Goal: Task Accomplishment & Management: Use online tool/utility

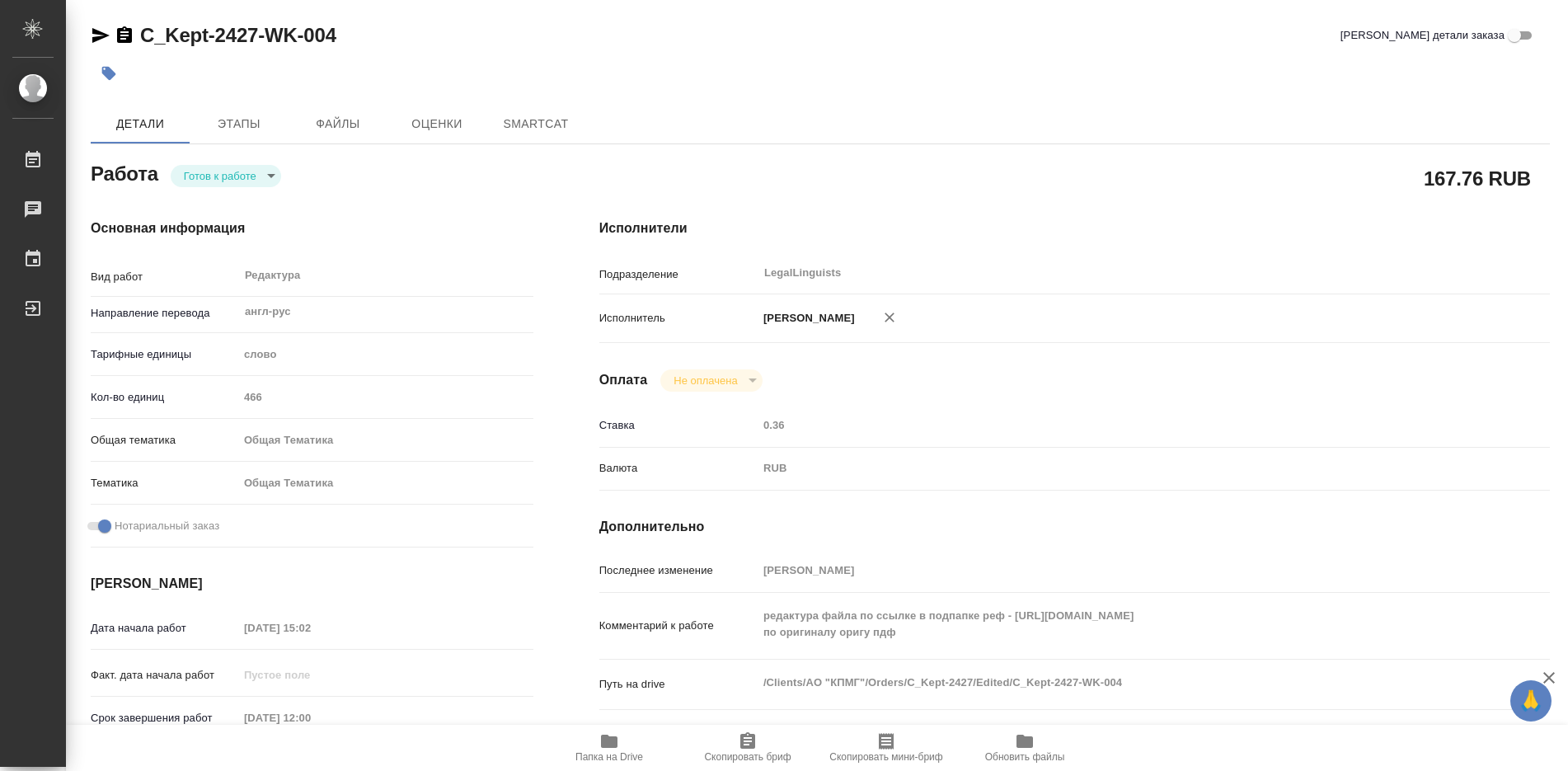
type textarea "x"
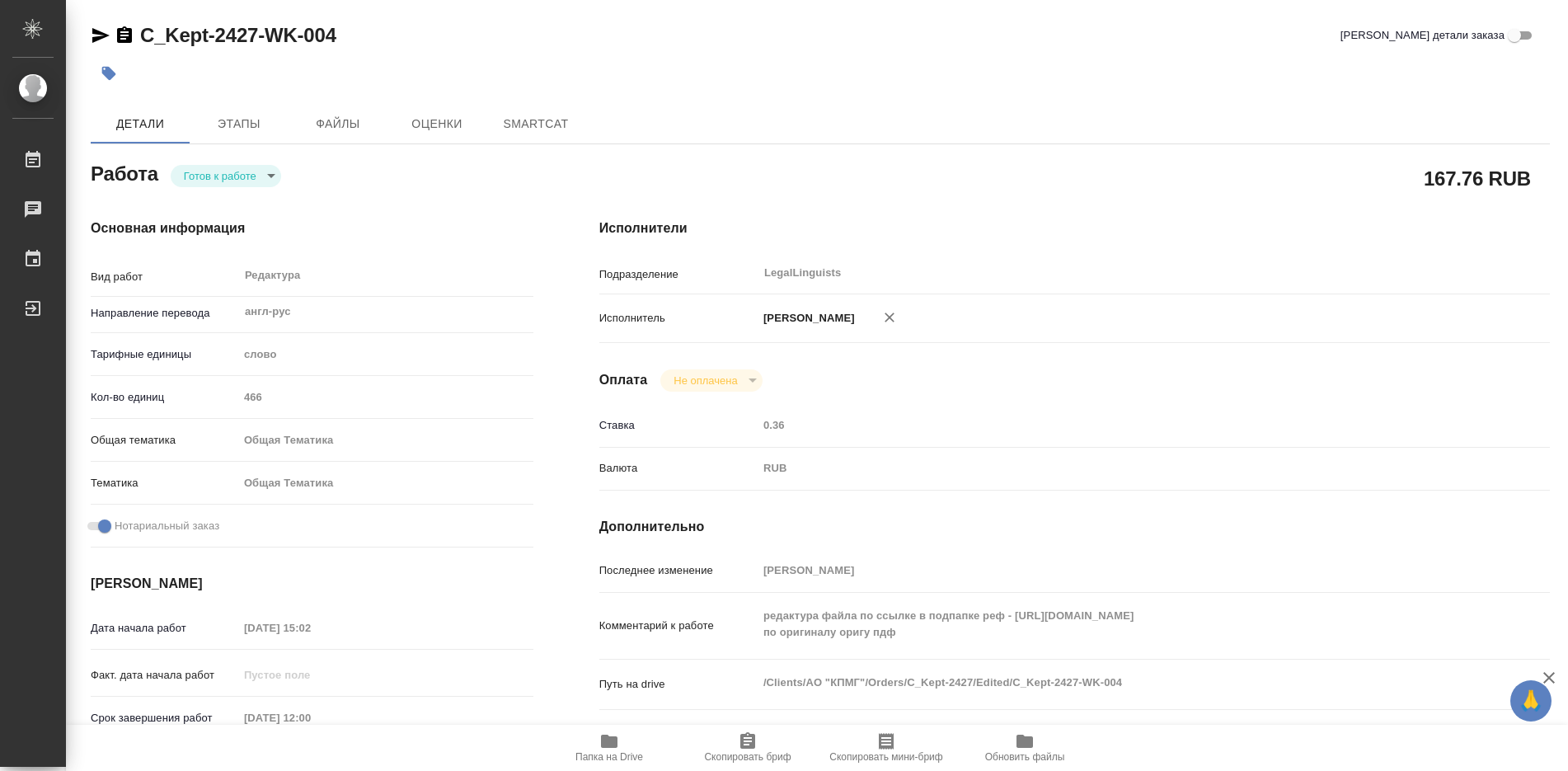
type textarea "x"
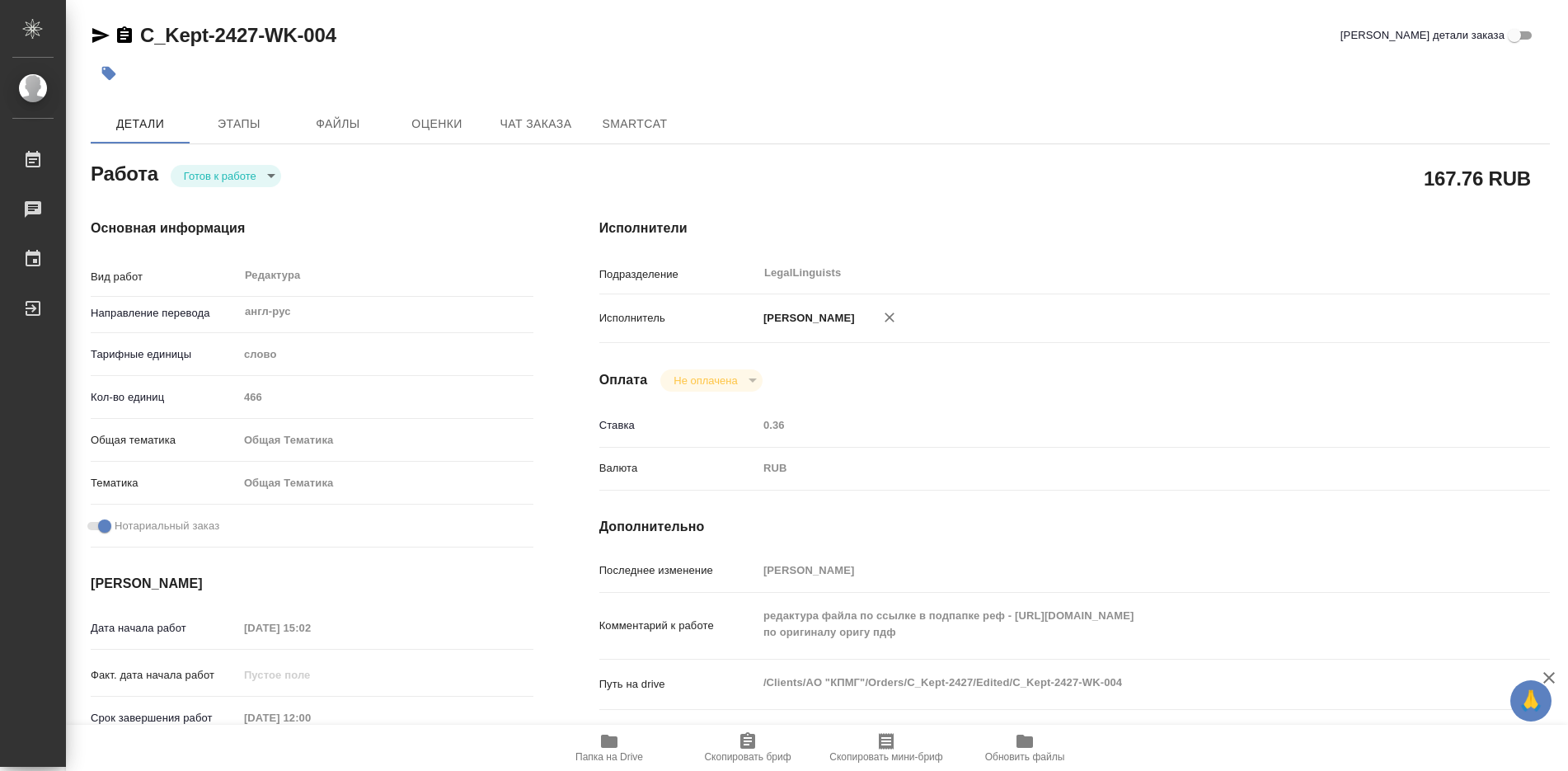
type textarea "x"
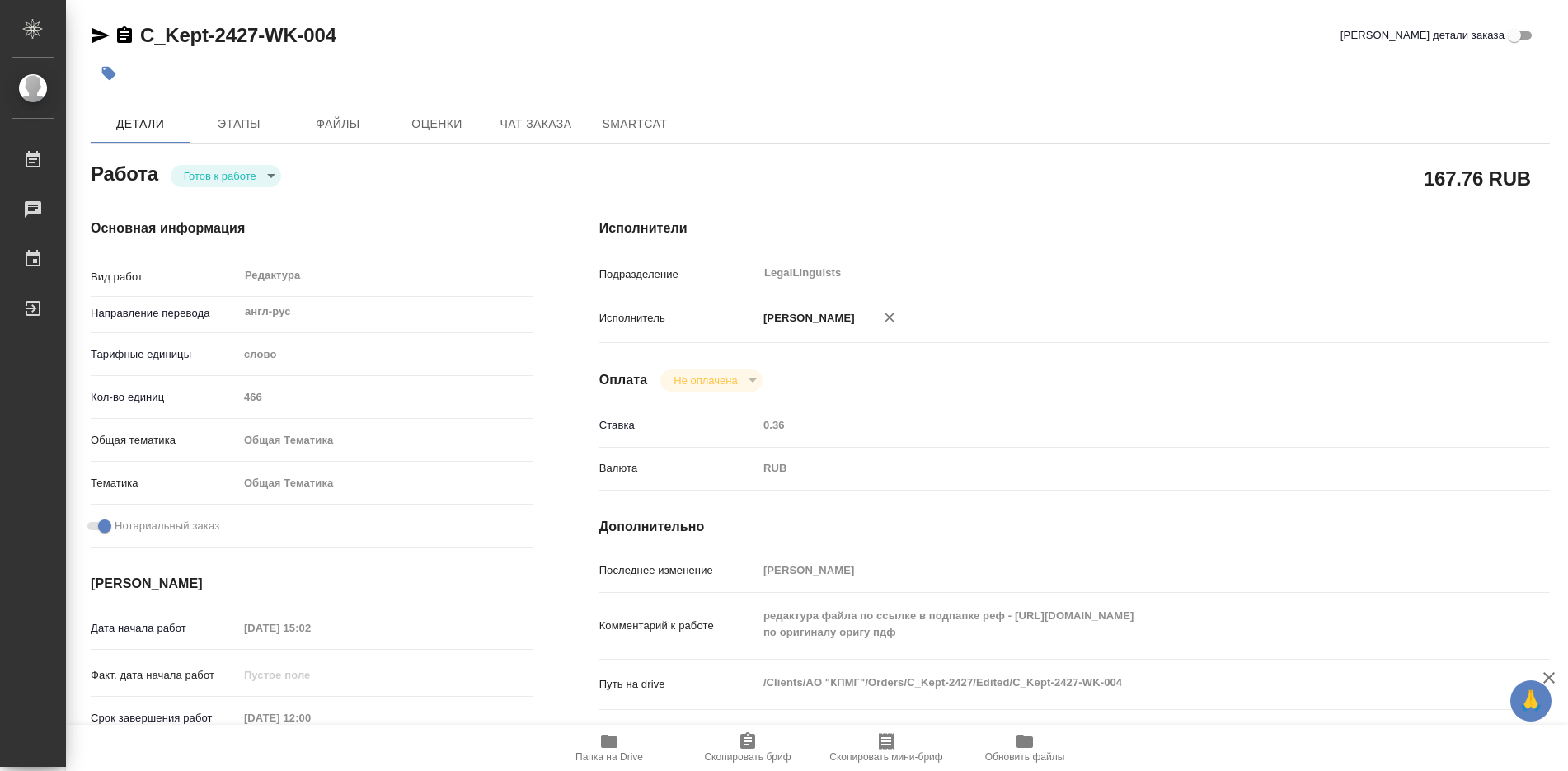
type textarea "x"
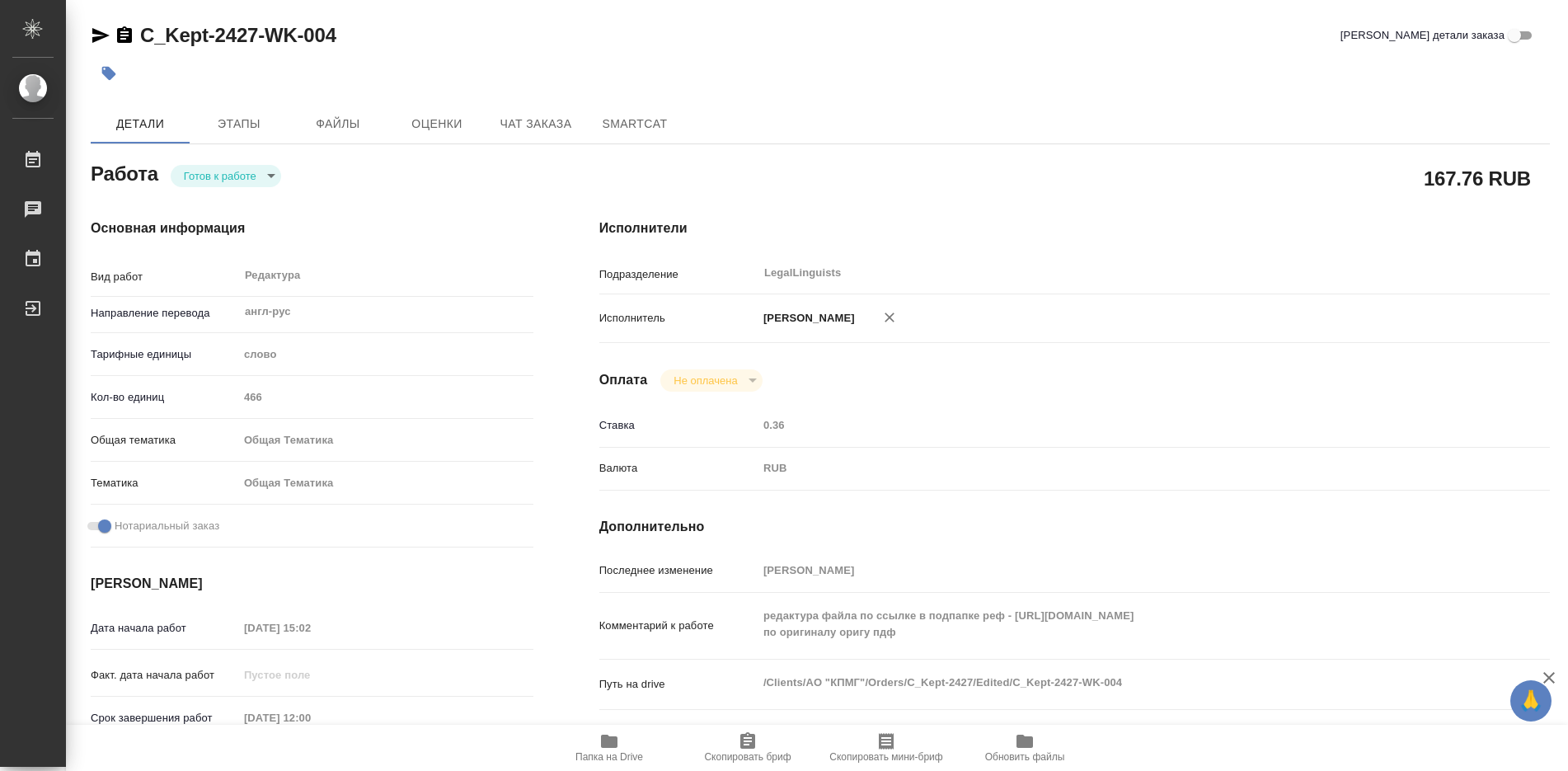
click at [269, 177] on body "🙏 .cls-1 fill:#fff; AWATERA [PERSON_NAME] Работы Чаты График Выйти C_Kept-2427-…" at bounding box center [784, 386] width 1568 height 771
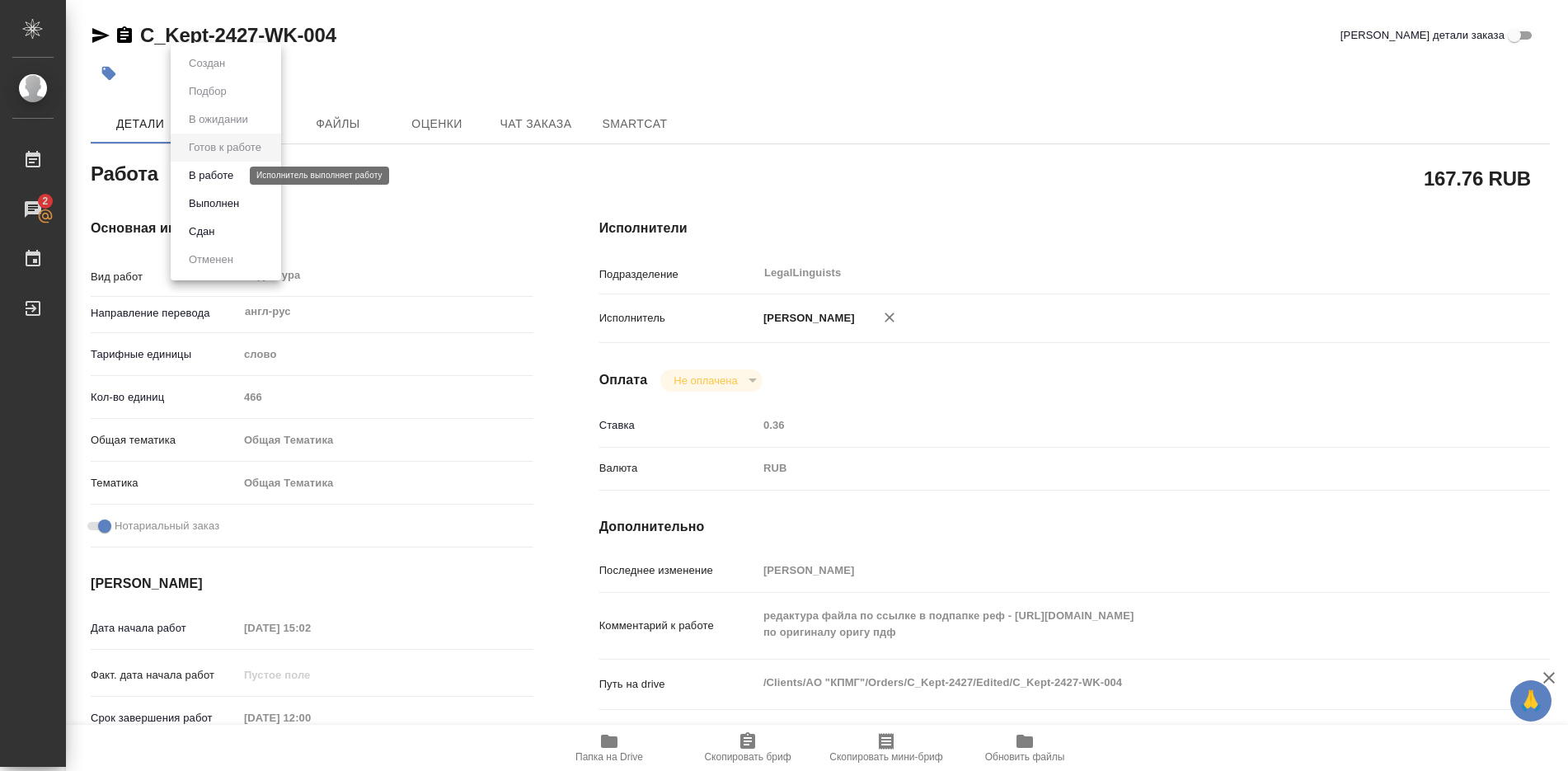
click at [235, 180] on button "В работе" at bounding box center [211, 176] width 54 height 18
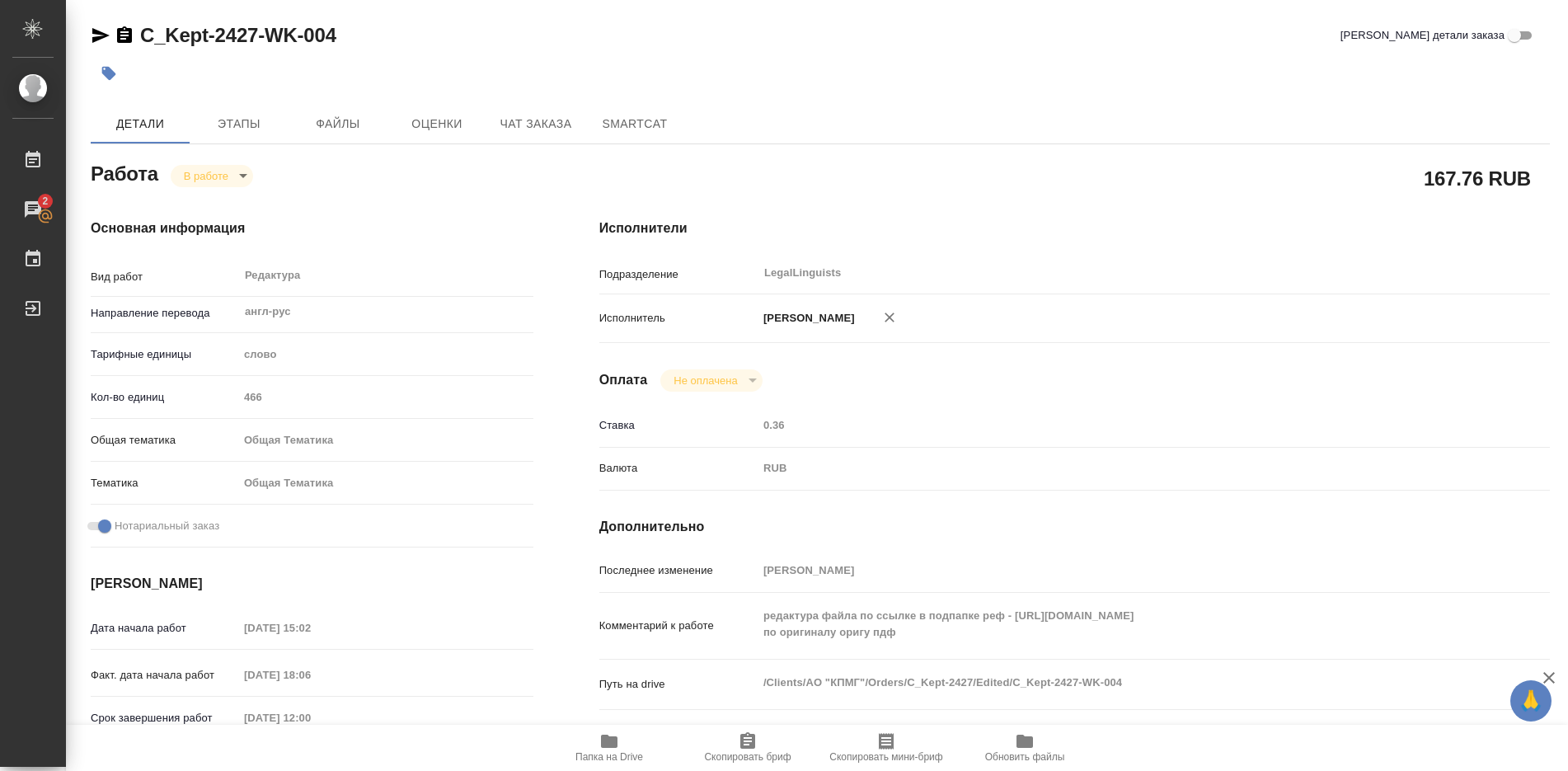
type textarea "x"
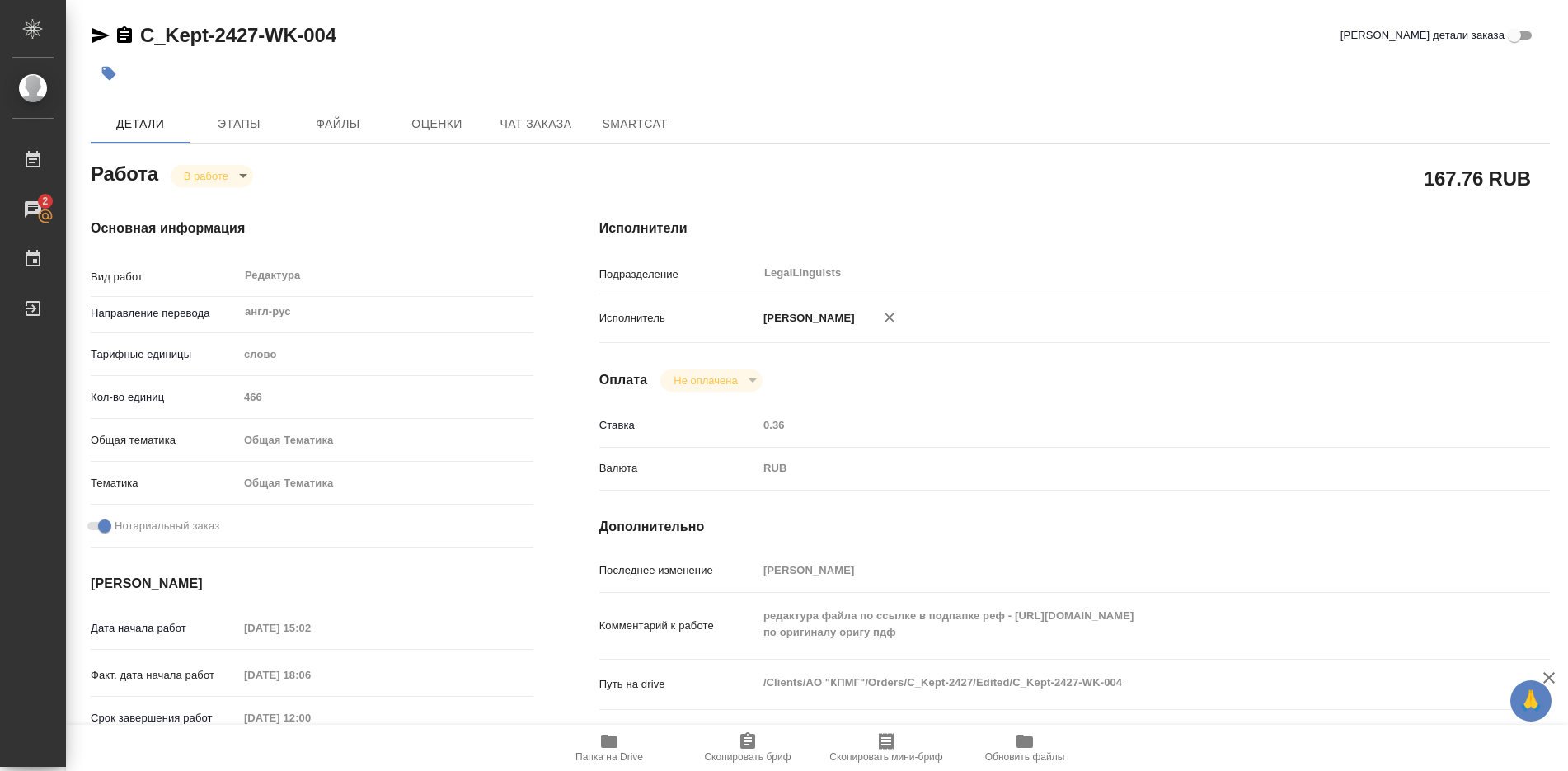
type textarea "x"
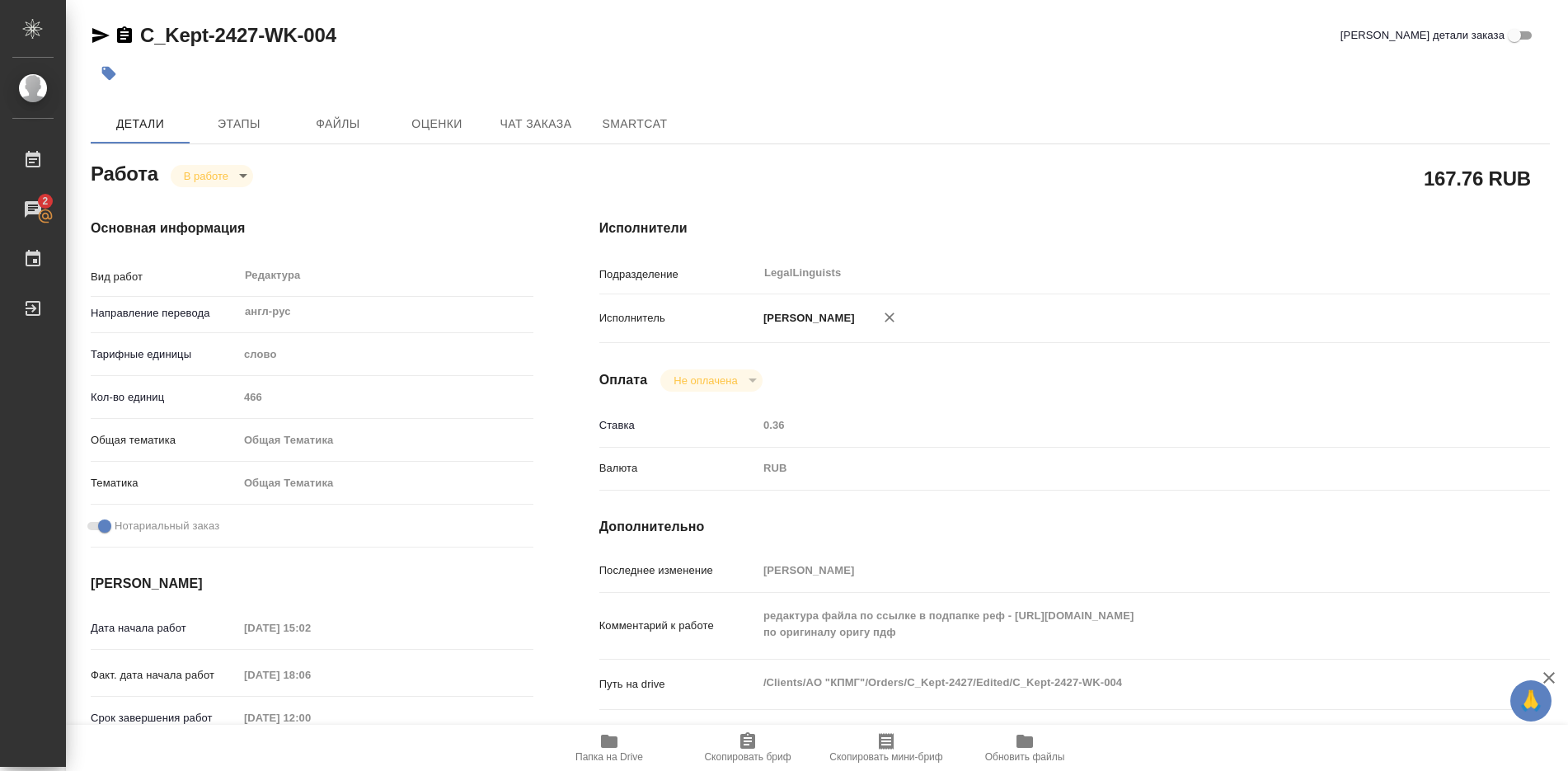
type textarea "x"
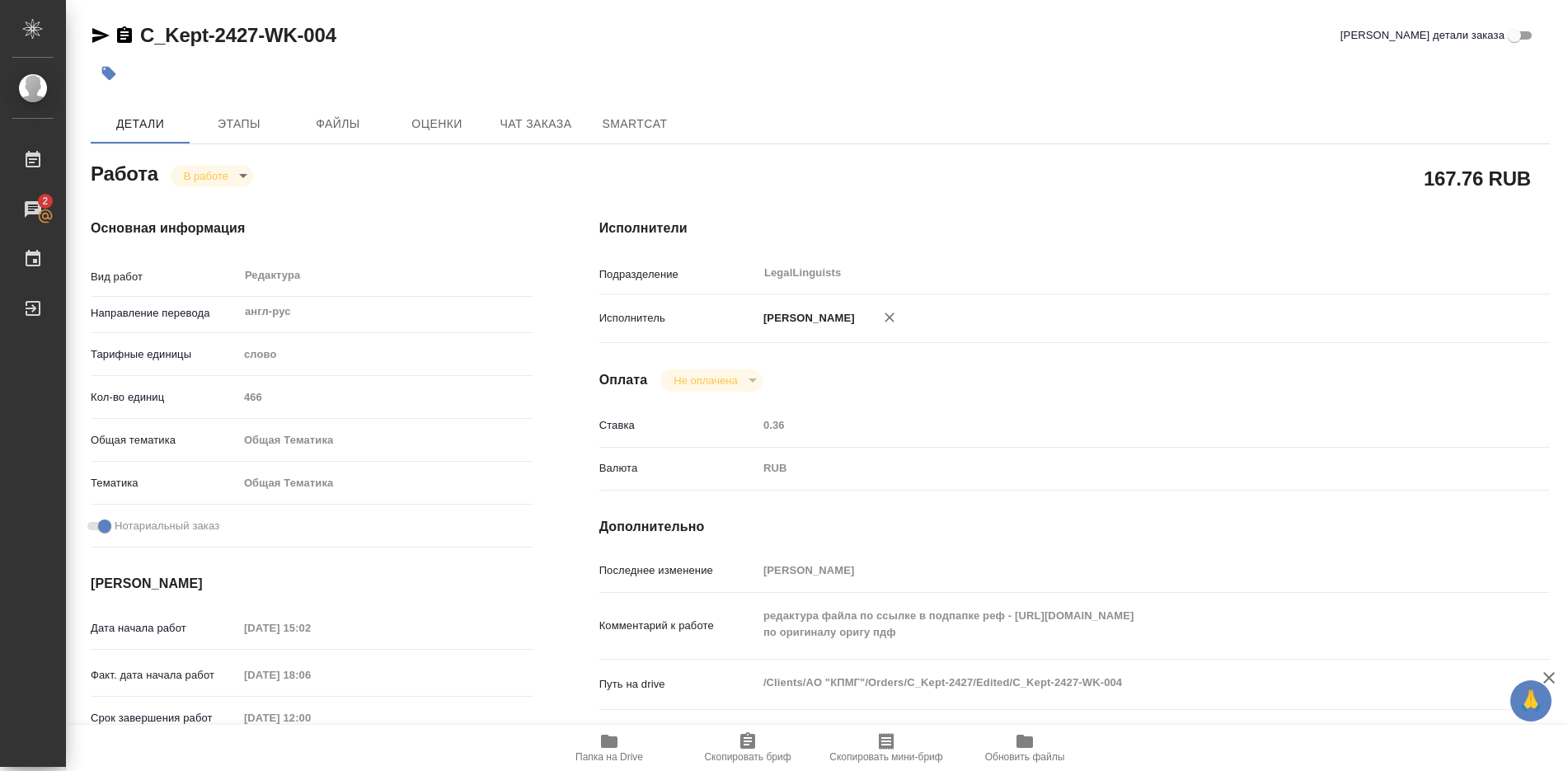
type textarea "x"
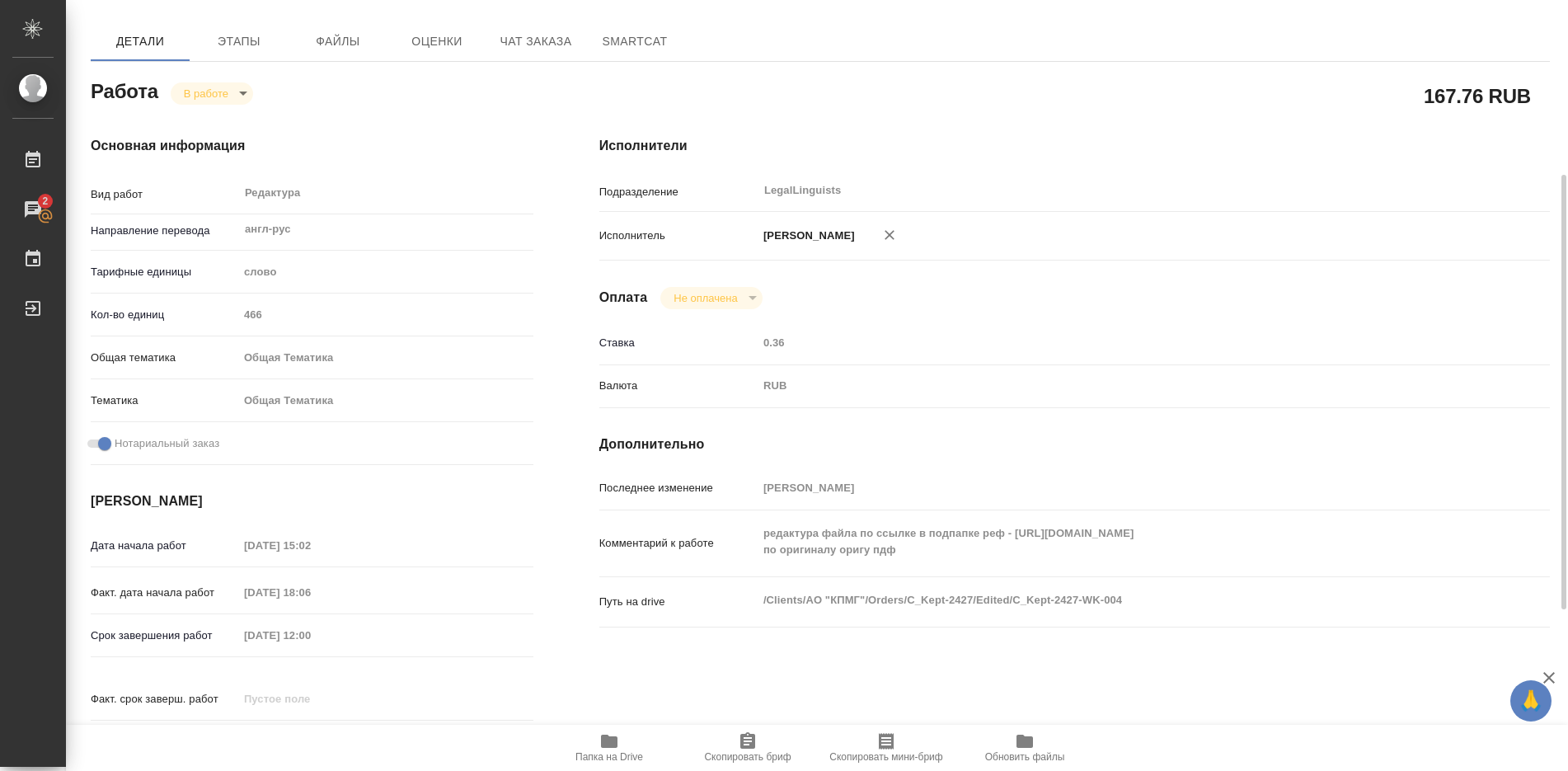
scroll to position [165, 0]
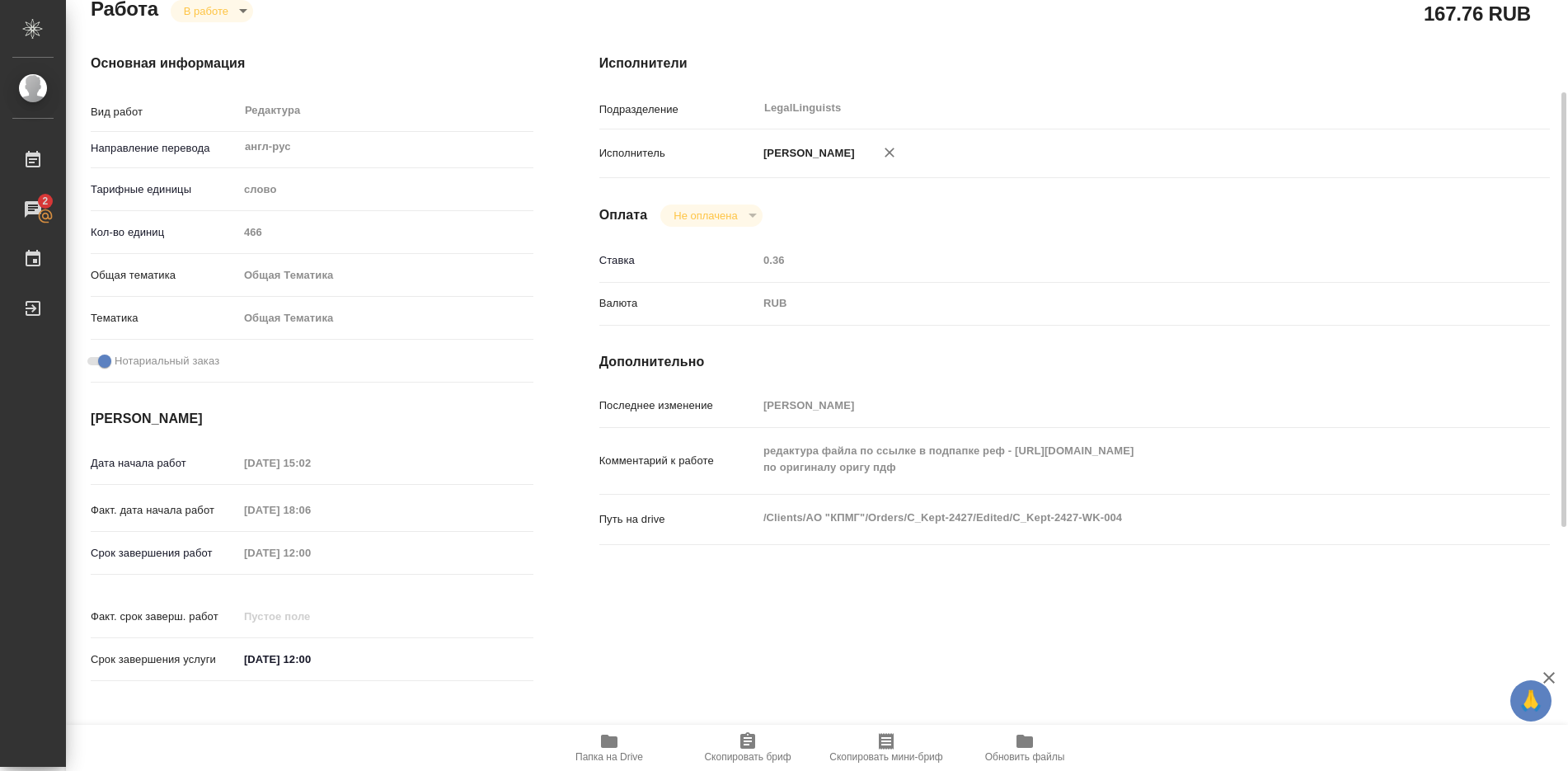
click at [607, 742] on icon "button" at bounding box center [609, 740] width 16 height 14
type textarea "x"
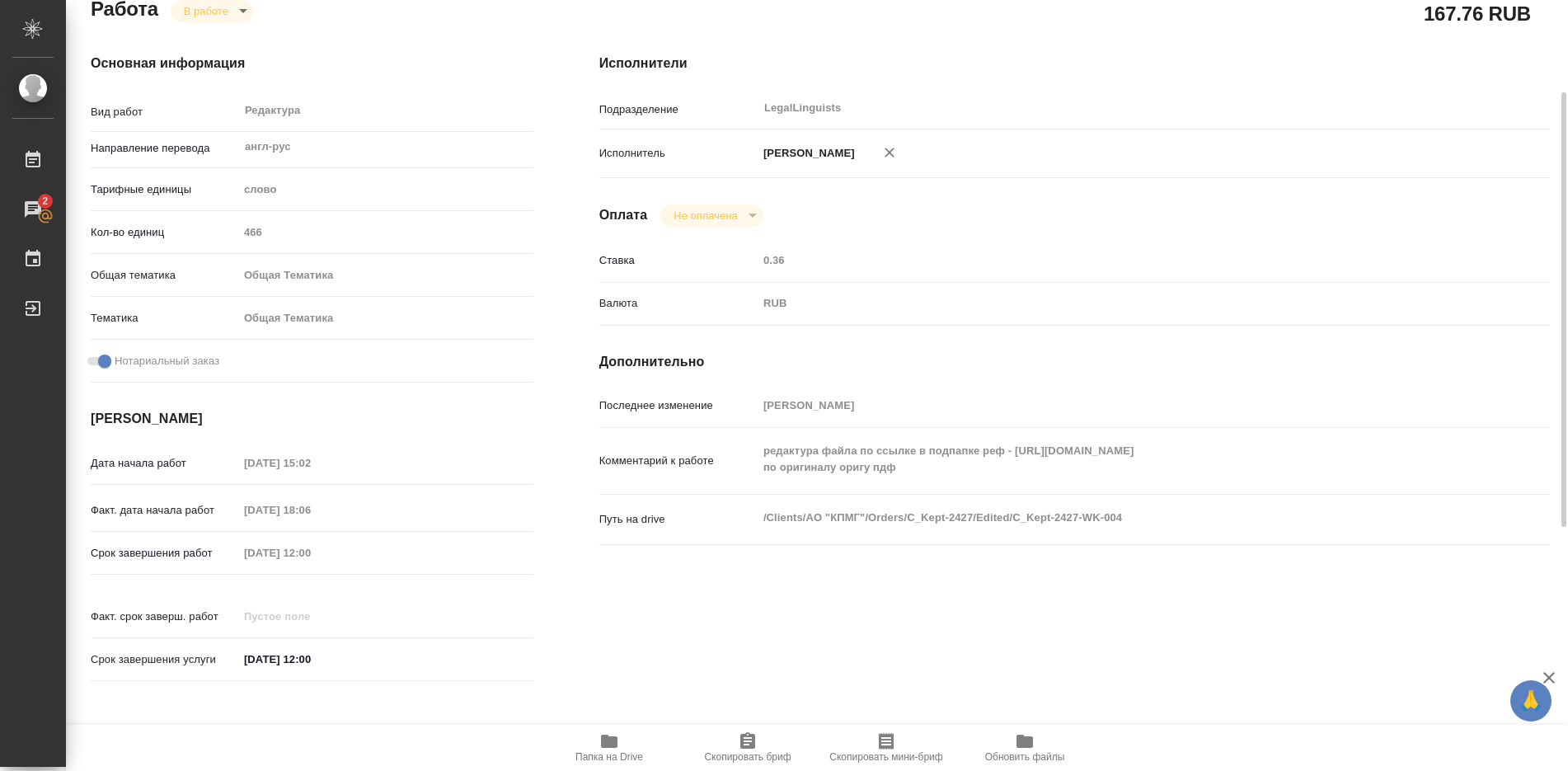
type textarea "x"
